Goal: Check status: Check status

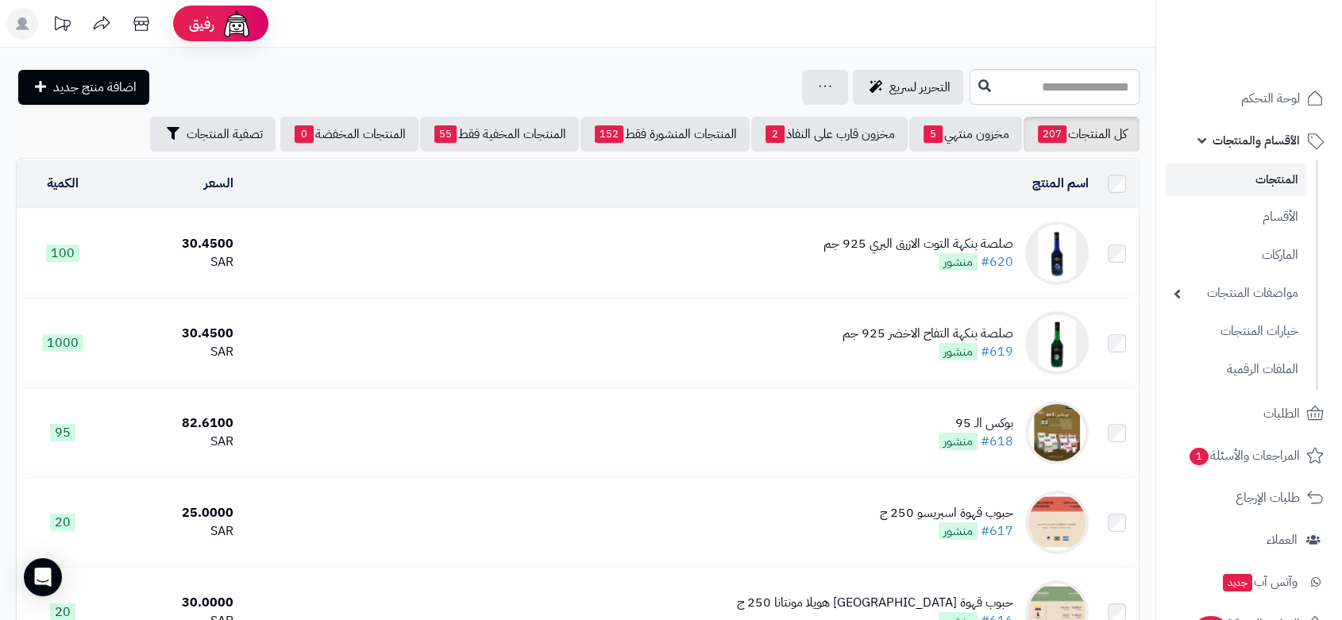
click at [1213, 137] on link "الأقسام والمنتجات" at bounding box center [1249, 140] width 167 height 38
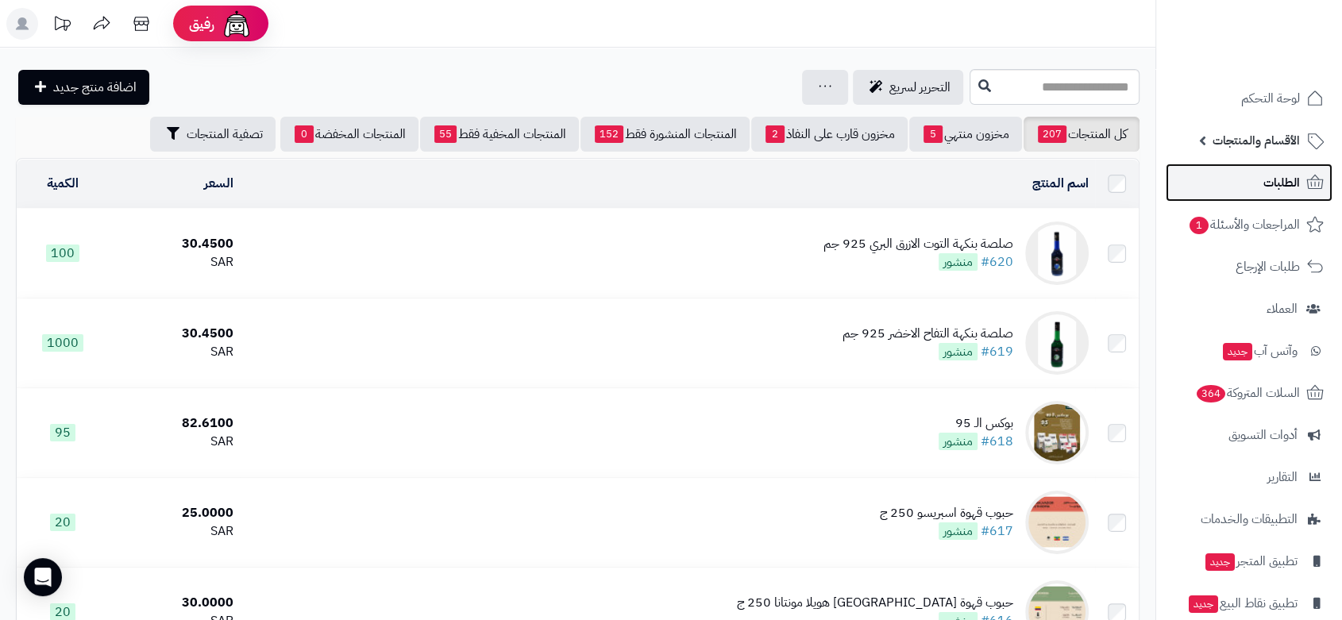
click at [1290, 182] on span "الطلبات" at bounding box center [1281, 183] width 37 height 22
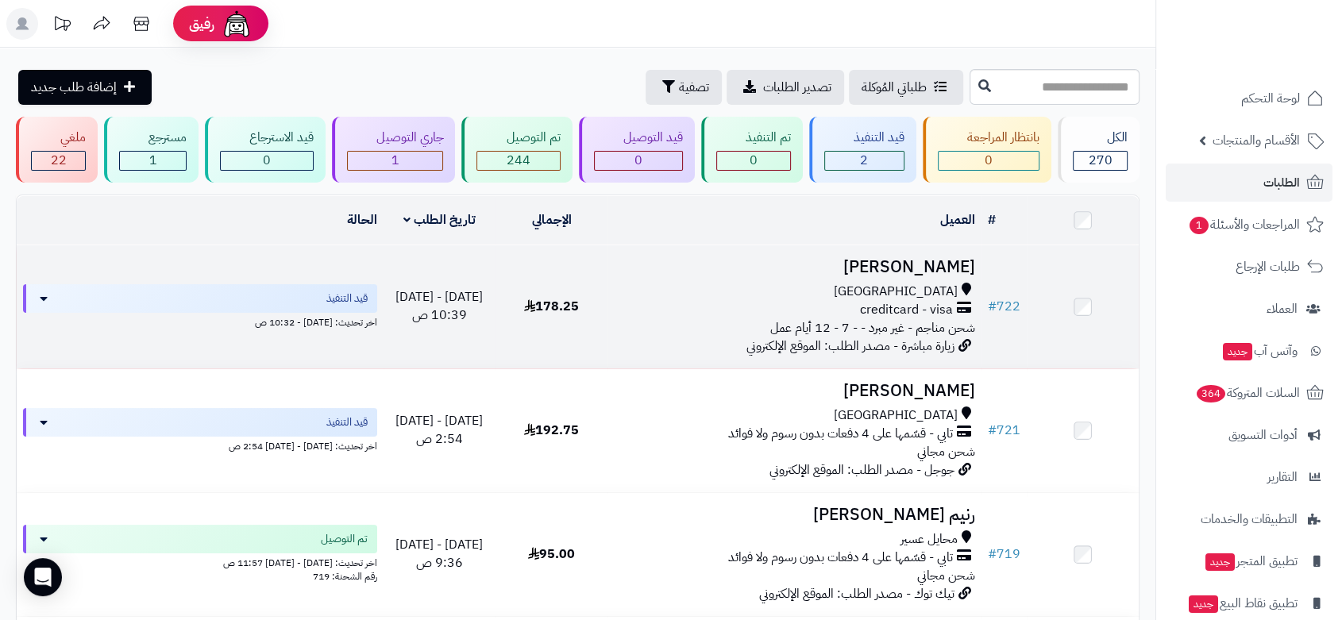
click at [818, 284] on div "جدة" at bounding box center [794, 292] width 361 height 18
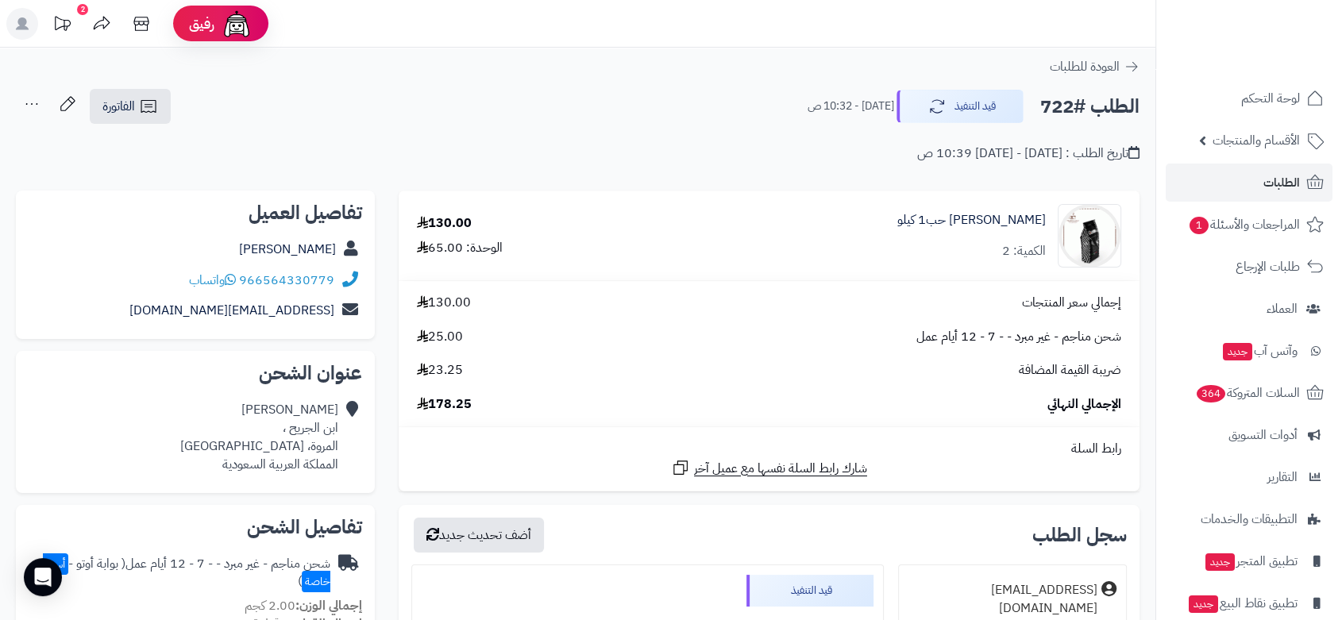
drag, startPoint x: 254, startPoint y: 245, endPoint x: 336, endPoint y: 249, distance: 81.9
click at [336, 249] on div "خالد المحمادي" at bounding box center [196, 249] width 334 height 31
copy link "خالد المحمادي"
drag, startPoint x: 339, startPoint y: 282, endPoint x: 238, endPoint y: 281, distance: 100.8
click at [238, 281] on div "966564330779 واتساب" at bounding box center [196, 280] width 334 height 31
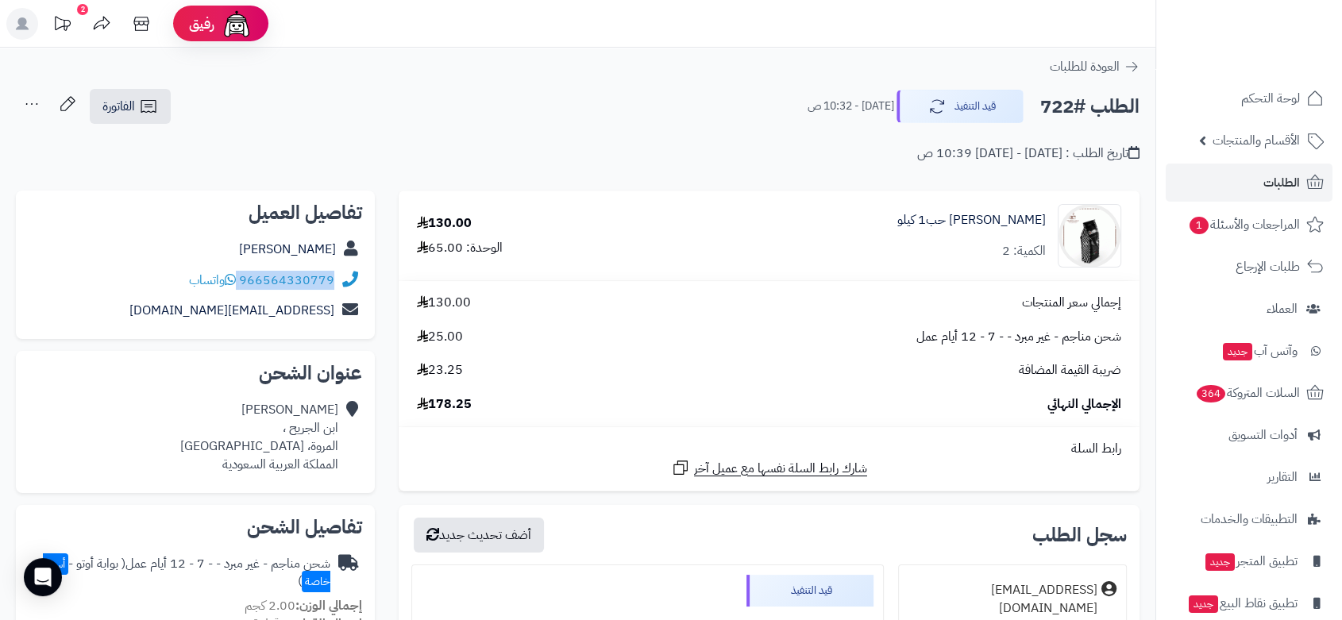
copy div "966564330779"
click at [1065, 102] on h2 "الطلب #722" at bounding box center [1089, 107] width 99 height 33
copy div "الطلب #722 قيد التنفيذ"
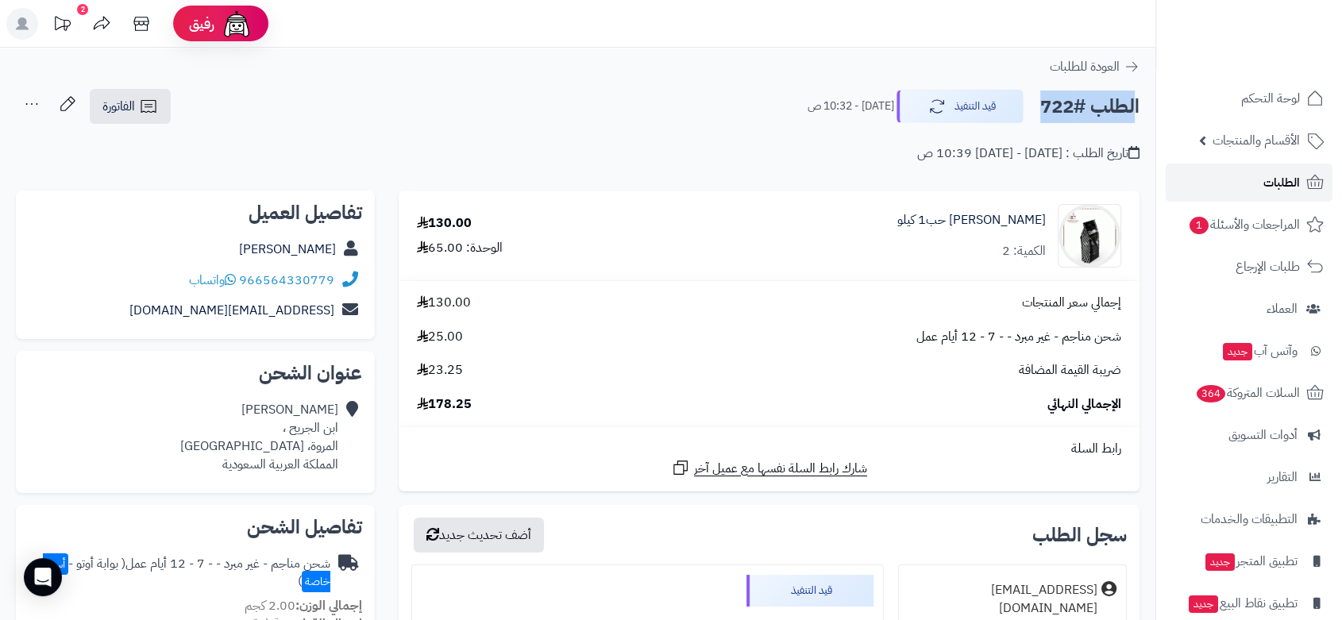
click at [1292, 187] on span "الطلبات" at bounding box center [1281, 183] width 37 height 22
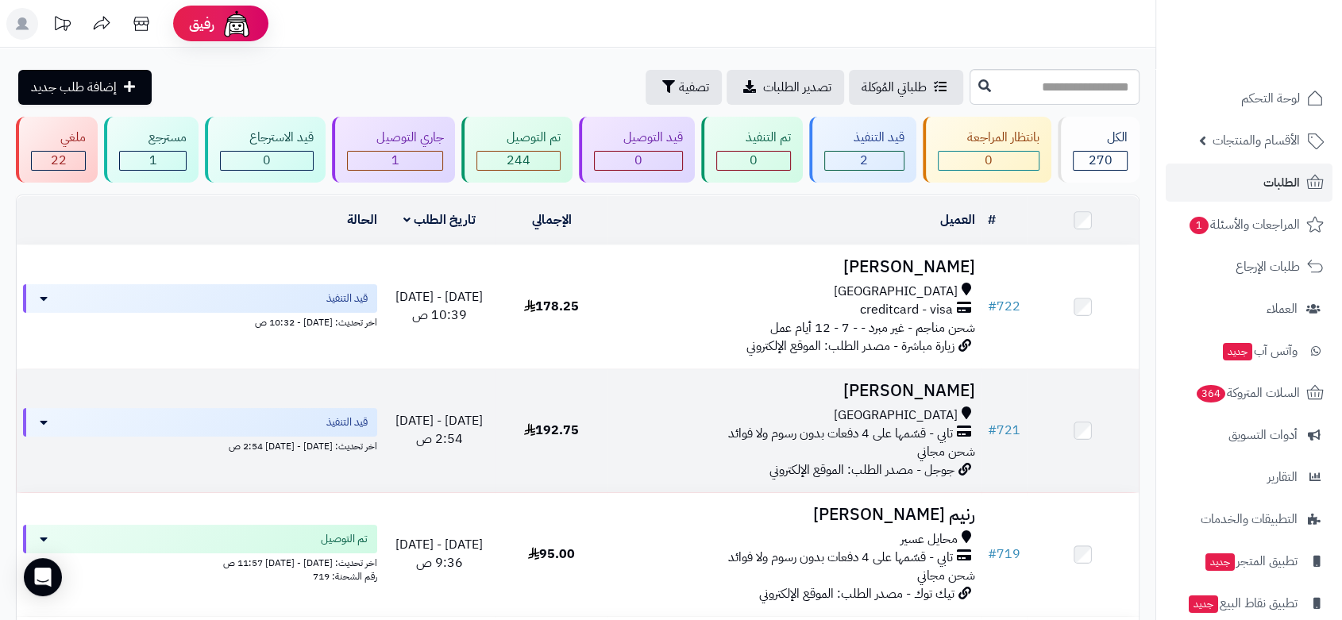
click at [878, 410] on div "جدة" at bounding box center [794, 416] width 361 height 18
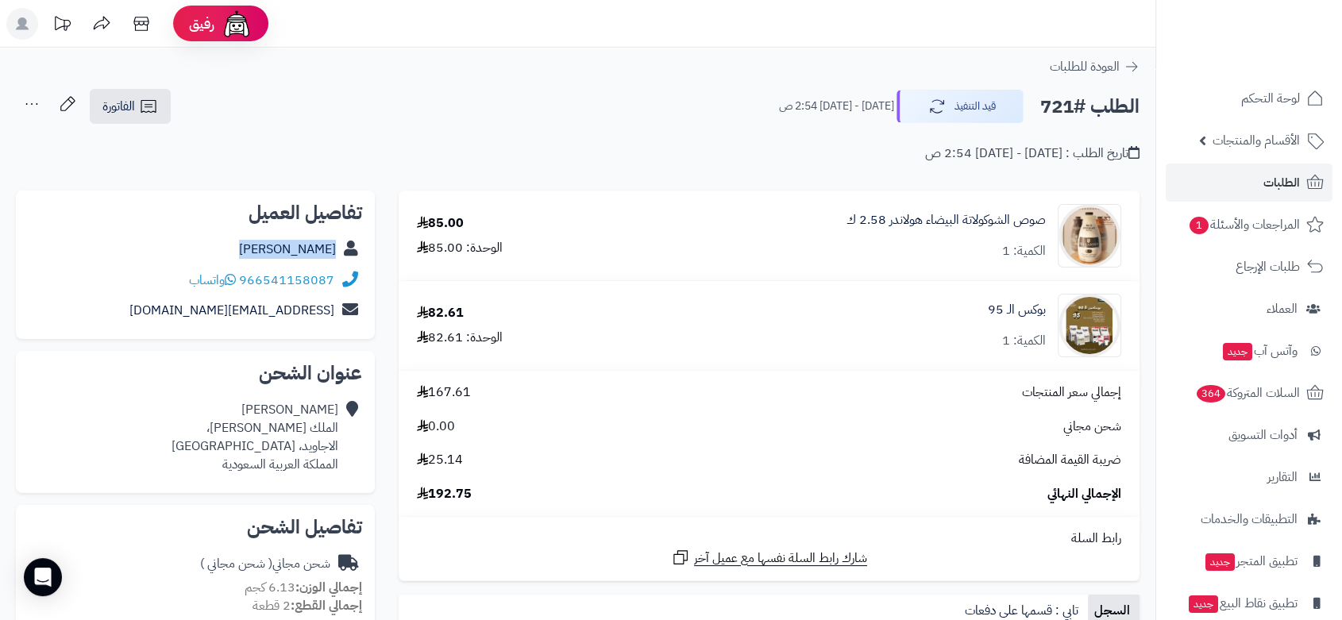
drag, startPoint x: 281, startPoint y: 247, endPoint x: 337, endPoint y: 256, distance: 56.3
click at [337, 256] on div "[PERSON_NAME]" at bounding box center [196, 249] width 334 height 31
copy link "[PERSON_NAME]"
drag, startPoint x: 340, startPoint y: 283, endPoint x: 234, endPoint y: 276, distance: 105.8
click at [234, 276] on div "966541158087 واتساب" at bounding box center [196, 280] width 334 height 31
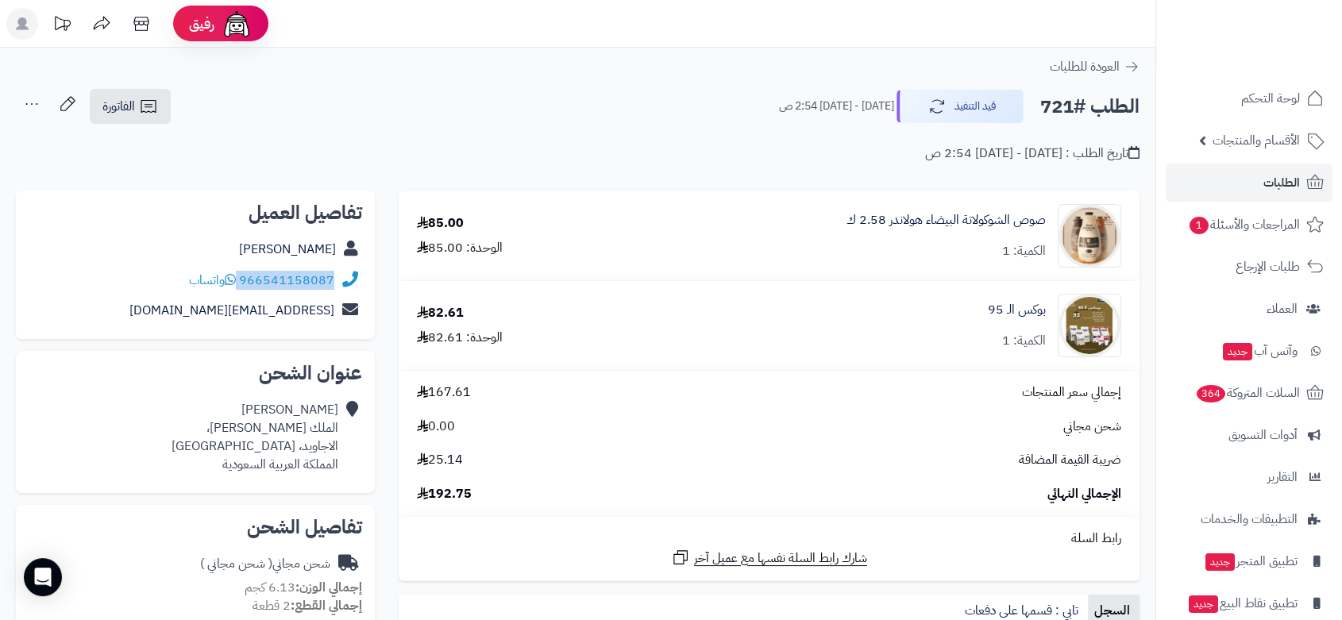
copy div "966541158087"
click at [1080, 114] on h2 "الطلب #721" at bounding box center [1089, 107] width 99 height 33
copy div "الطلب #721 قيد التنفيذ"
